Goal: Information Seeking & Learning: Learn about a topic

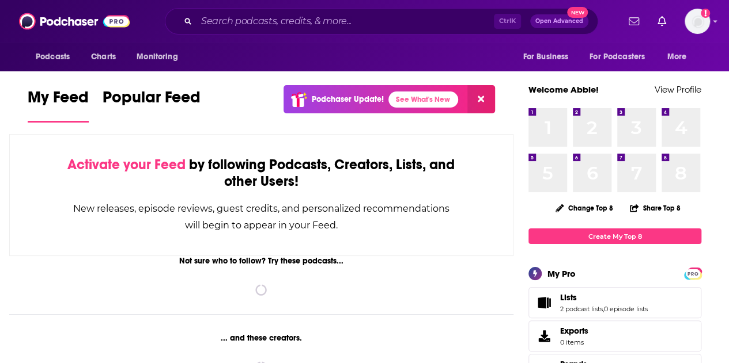
click at [292, 21] on input "Search podcasts, credits, & more..." at bounding box center [344, 21] width 297 height 18
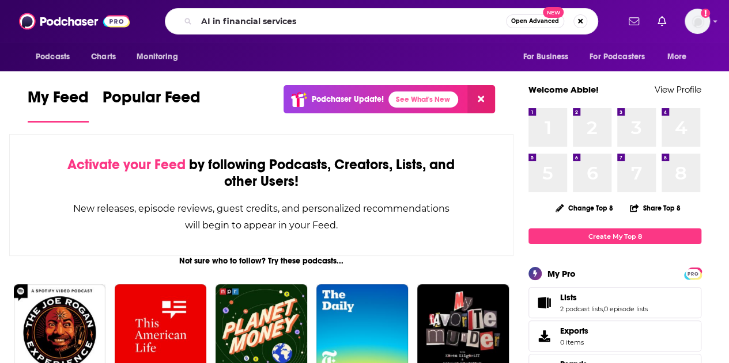
type input "AI in financial services"
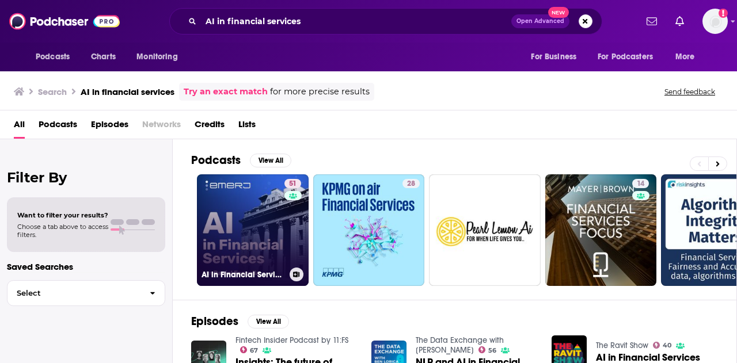
click at [248, 219] on link "51 AI in Financial Services Podcast" at bounding box center [253, 231] width 112 height 112
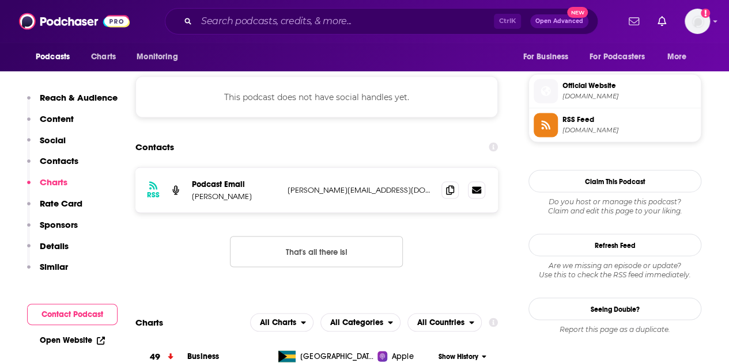
scroll to position [1008, 0]
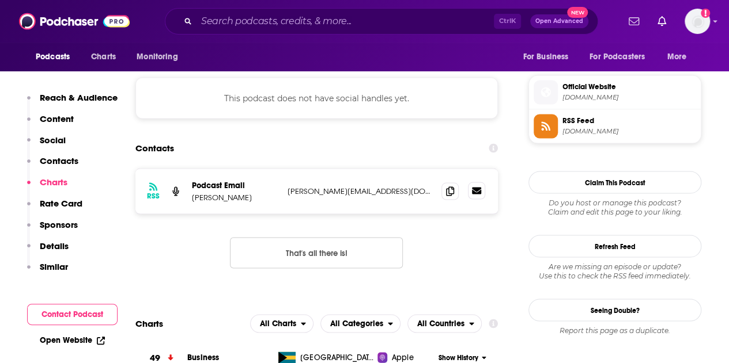
click at [476, 187] on icon at bounding box center [476, 190] width 9 height 7
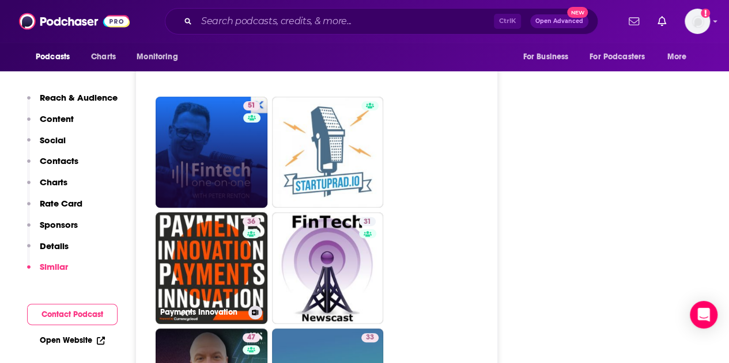
scroll to position [2280, 0]
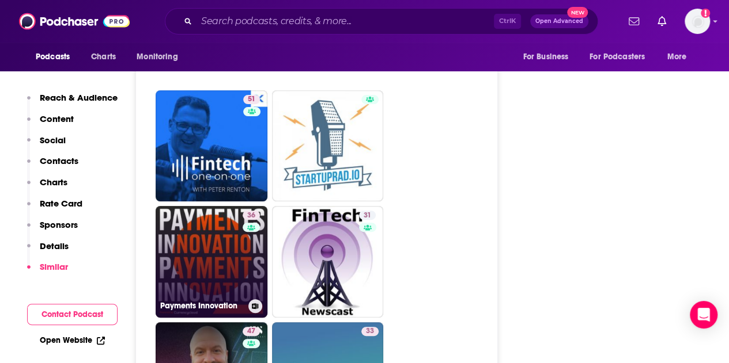
click at [214, 206] on link "36 Payments Innovation" at bounding box center [212, 262] width 112 height 112
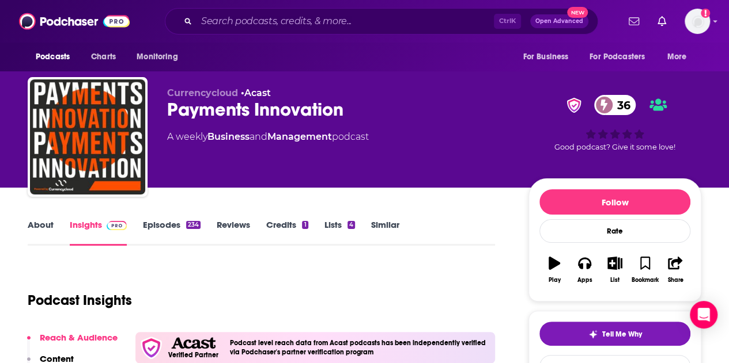
type input "[URL][DOMAIN_NAME]"
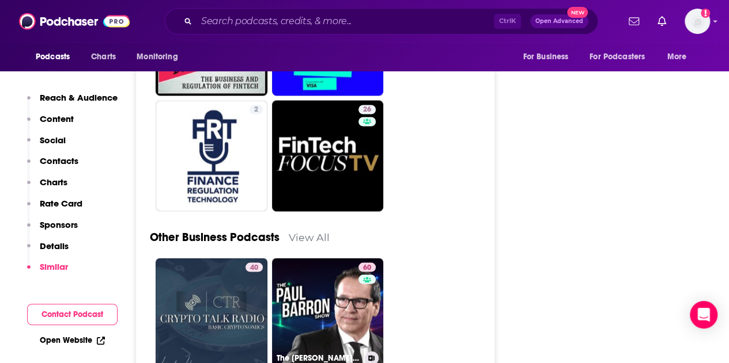
scroll to position [3210, 0]
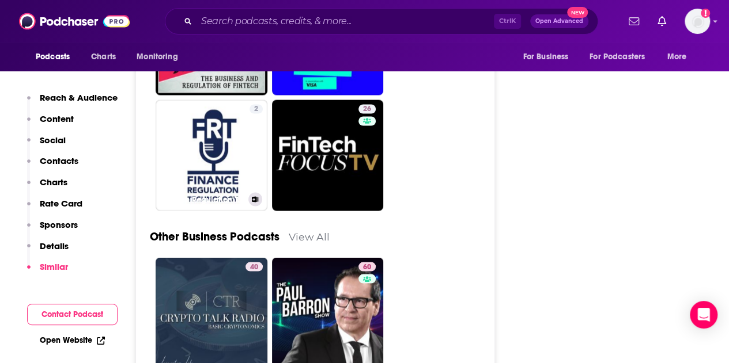
drag, startPoint x: 204, startPoint y: 87, endPoint x: 446, endPoint y: 138, distance: 247.7
click at [446, 202] on div "Other Business Podcasts View All" at bounding box center [315, 230] width 331 height 56
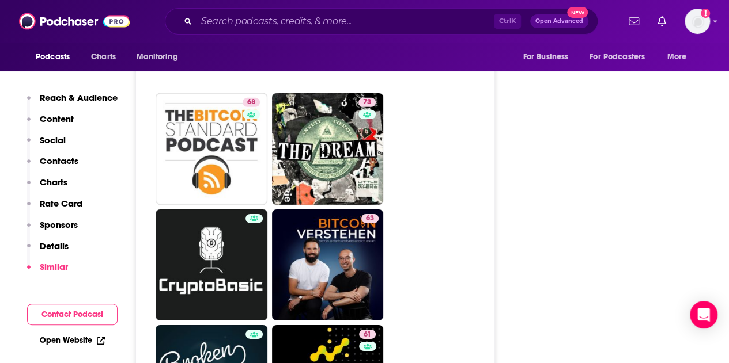
scroll to position [3961, 0]
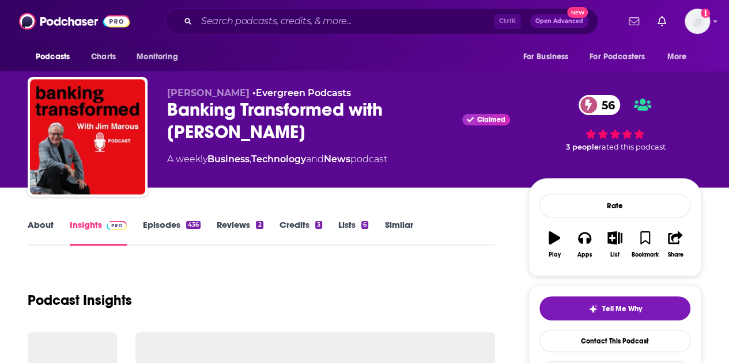
scroll to position [5, 0]
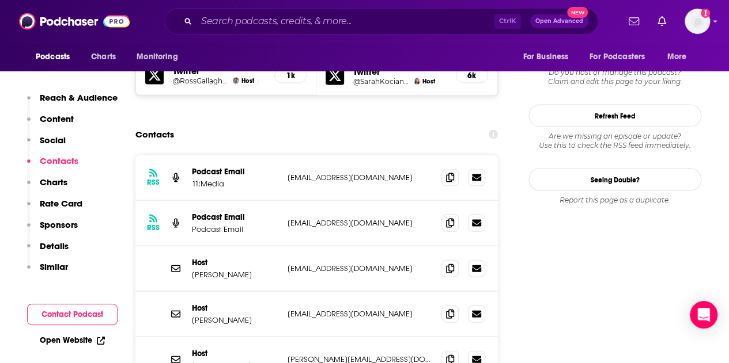
scroll to position [1135, 0]
click at [477, 173] on icon at bounding box center [476, 176] width 9 height 7
